Goal: Task Accomplishment & Management: Use online tool/utility

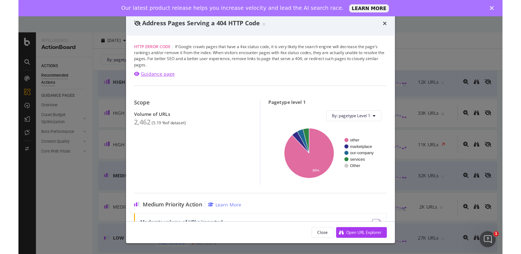
scroll to position [118, 0]
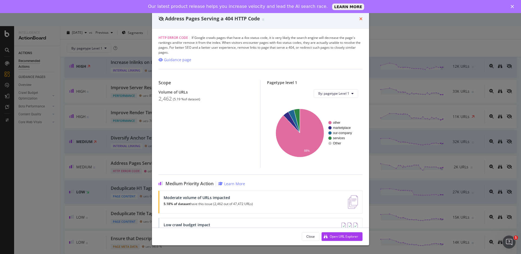
click at [360, 18] on icon "times" at bounding box center [360, 19] width 3 height 4
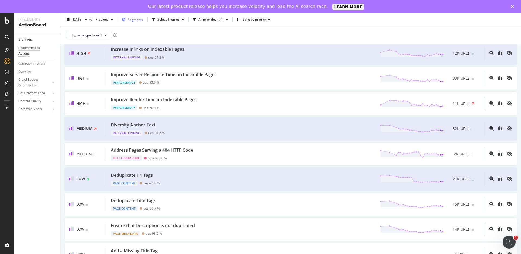
click at [143, 21] on span "Segments" at bounding box center [135, 19] width 15 height 5
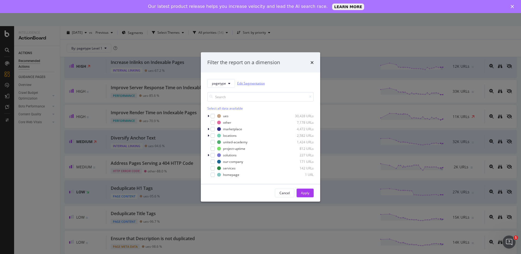
click at [241, 83] on link "Edit Segmentation" at bounding box center [251, 83] width 28 height 6
click at [226, 82] on span "pagetype" at bounding box center [219, 83] width 14 height 5
click at [220, 112] on span "business-units" at bounding box center [229, 112] width 35 height 5
